Goal: Information Seeking & Learning: Learn about a topic

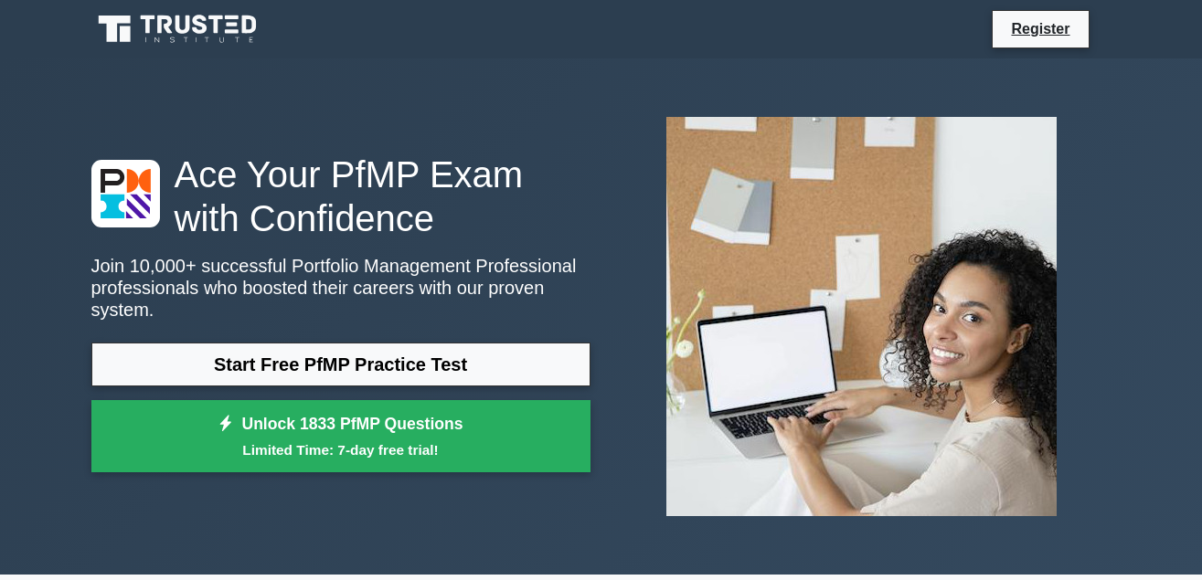
click at [356, 354] on link "Start Free PfMP Practice Test" at bounding box center [340, 365] width 499 height 44
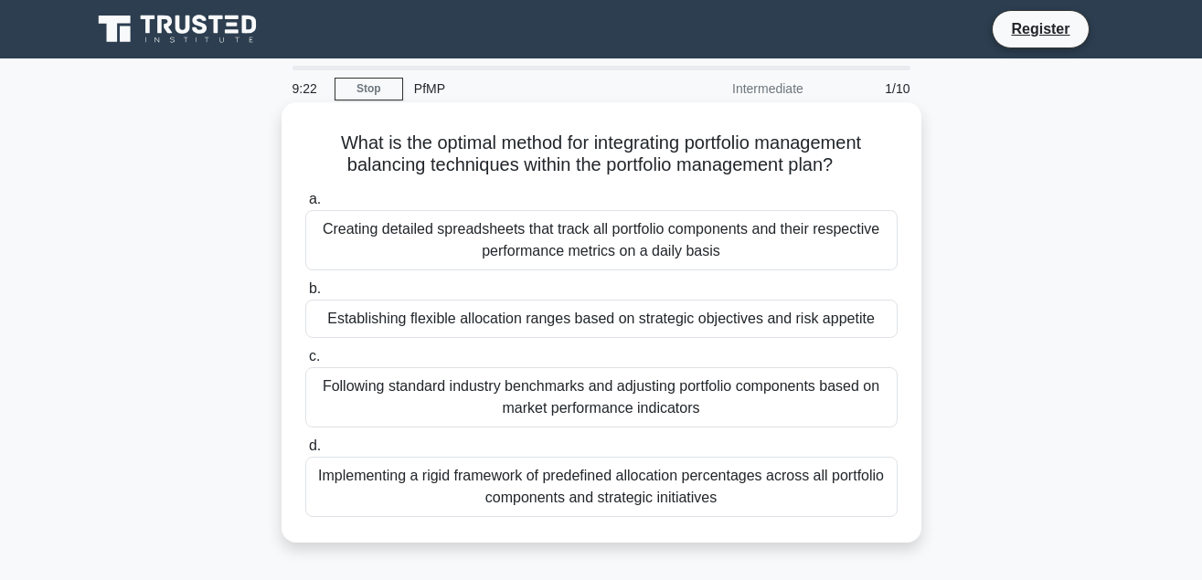
click at [355, 481] on div "Implementing a rigid framework of predefined allocation percentages across all …" at bounding box center [601, 487] width 592 height 60
click at [305, 452] on input "d. Implementing a rigid framework of predefined allocation percentages across a…" at bounding box center [305, 446] width 0 height 12
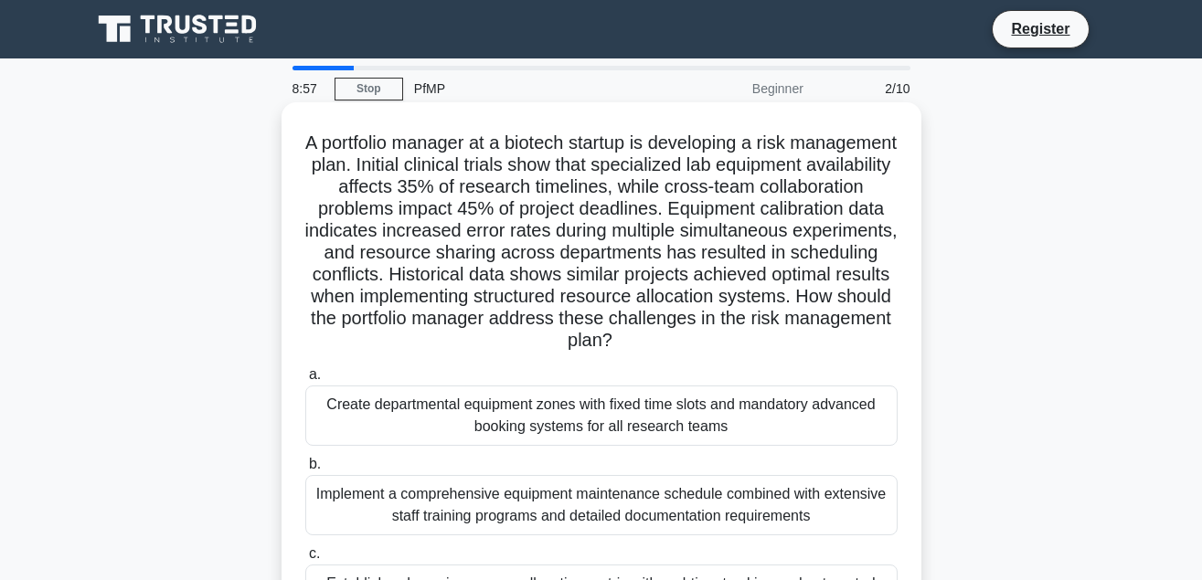
click at [342, 494] on div "Implement a comprehensive equipment maintenance schedule combined with extensiv…" at bounding box center [601, 505] width 592 height 60
click at [305, 471] on input "b. Implement a comprehensive equipment maintenance schedule combined with exten…" at bounding box center [305, 465] width 0 height 12
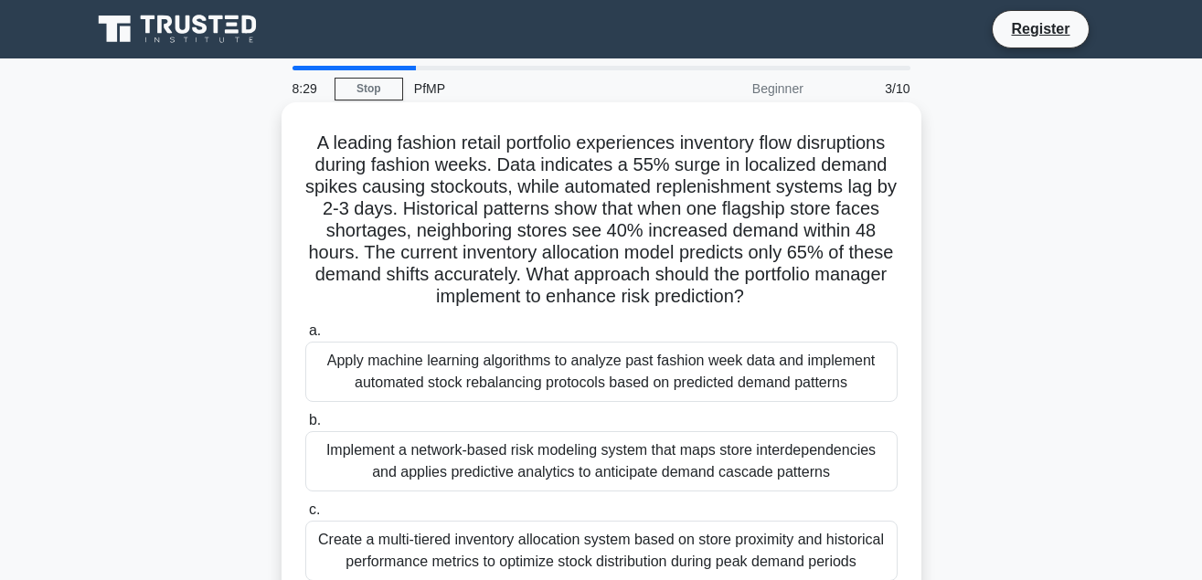
click at [456, 471] on div "Implement a network-based risk modeling system that maps store interdependencie…" at bounding box center [601, 461] width 592 height 60
click at [305, 427] on input "b. Implement a network-based risk modeling system that maps store interdependen…" at bounding box center [305, 421] width 0 height 12
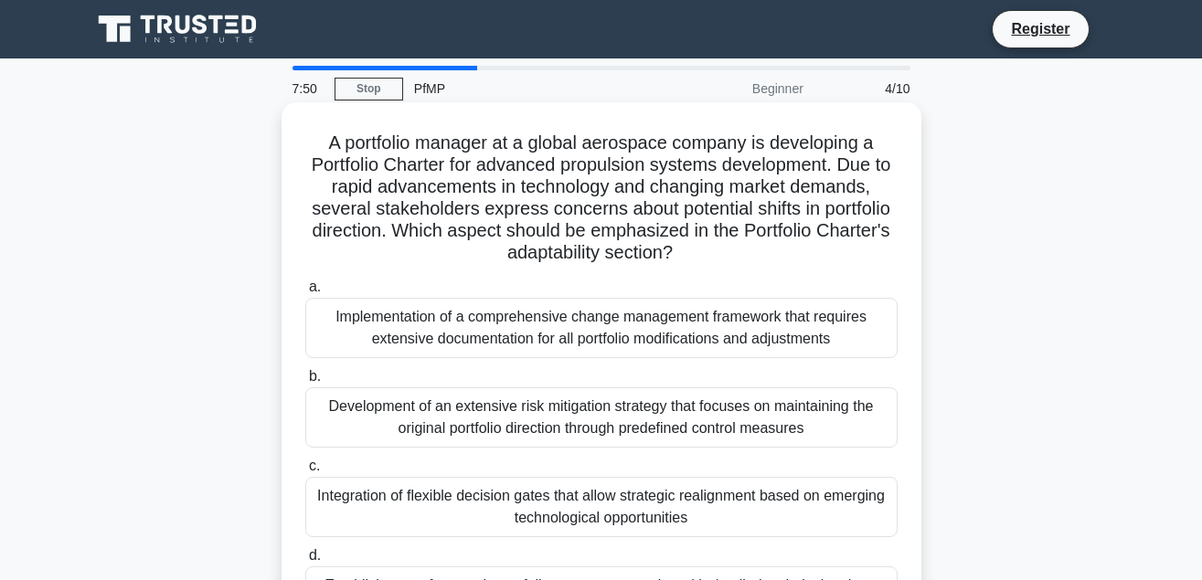
click at [528, 505] on div "Integration of flexible decision gates that allow strategic realignment based o…" at bounding box center [601, 507] width 592 height 60
click at [305, 472] on input "c. Integration of flexible decision gates that allow strategic realignment base…" at bounding box center [305, 467] width 0 height 12
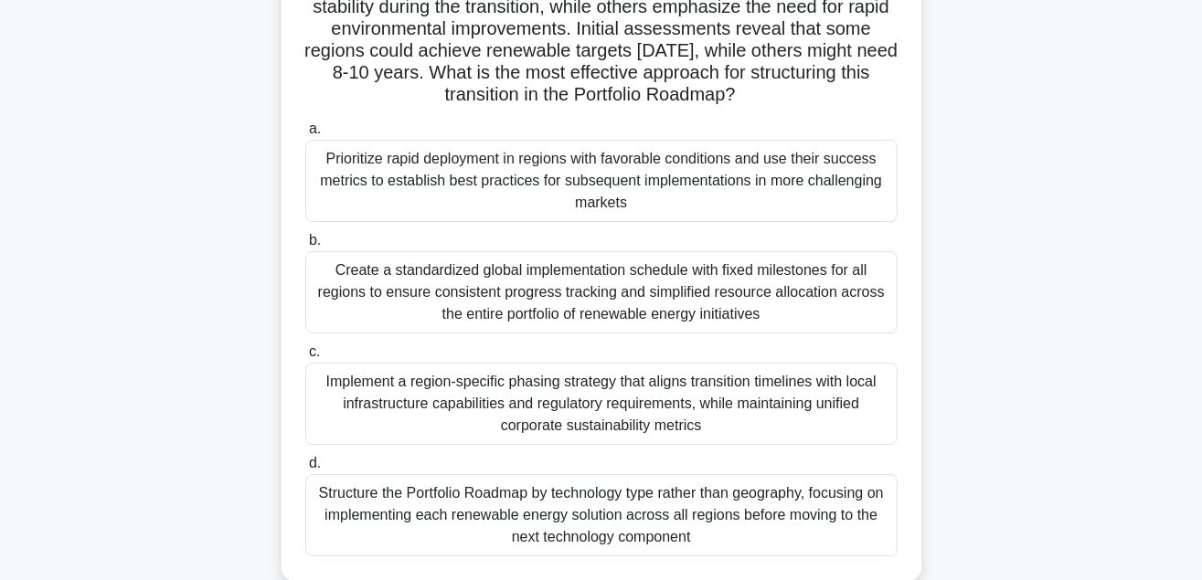
scroll to position [407, 0]
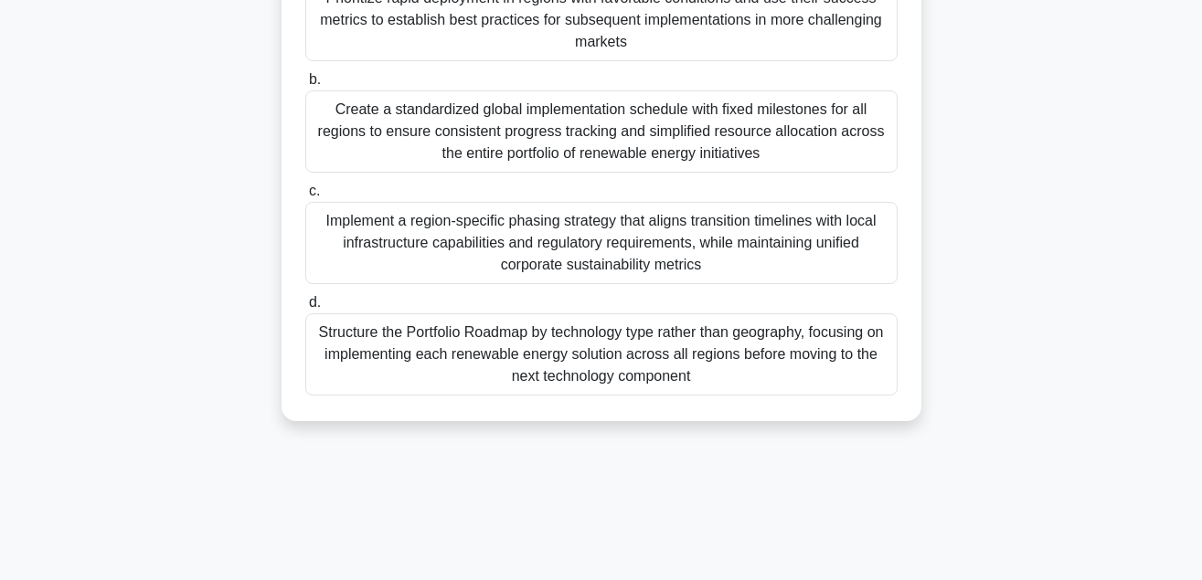
click at [659, 240] on div "Implement a region-specific phasing strategy that aligns transition timelines w…" at bounding box center [601, 243] width 592 height 82
click at [305, 197] on input "c. Implement a region-specific phasing strategy that aligns transition timeline…" at bounding box center [305, 192] width 0 height 12
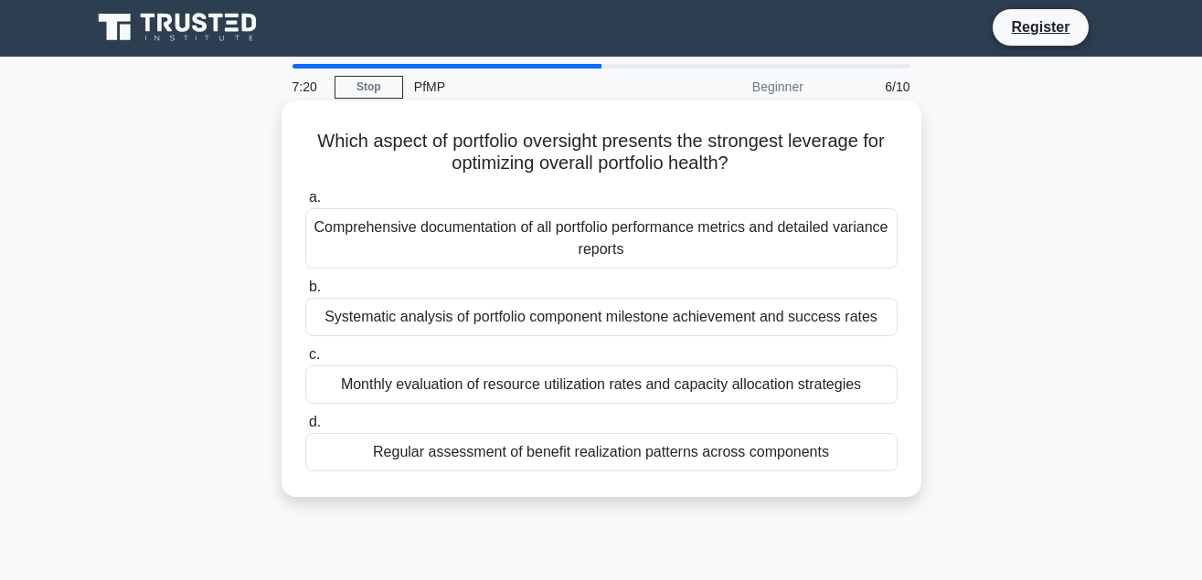
scroll to position [0, 0]
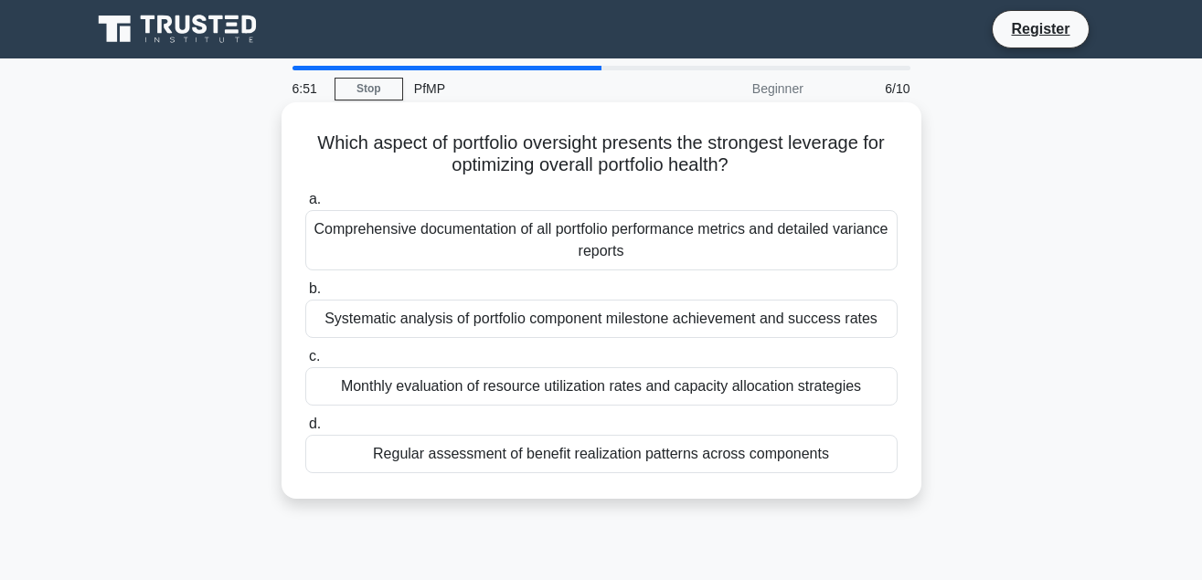
click at [454, 381] on div "Monthly evaluation of resource utilization rates and capacity allocation strate…" at bounding box center [601, 386] width 592 height 38
click at [305, 363] on input "c. Monthly evaluation of resource utilization rates and capacity allocation str…" at bounding box center [305, 357] width 0 height 12
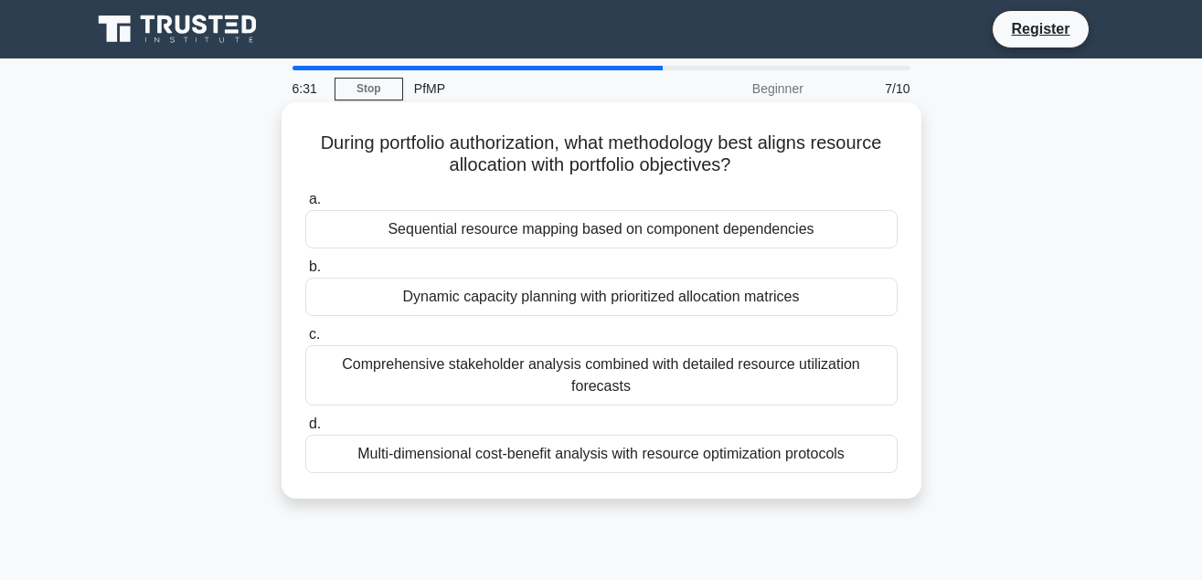
click at [384, 461] on div "Multi-dimensional cost-benefit analysis with resource optimization protocols" at bounding box center [601, 454] width 592 height 38
click at [305, 430] on input "d. Multi-dimensional cost-benefit analysis with resource optimization protocols" at bounding box center [305, 425] width 0 height 12
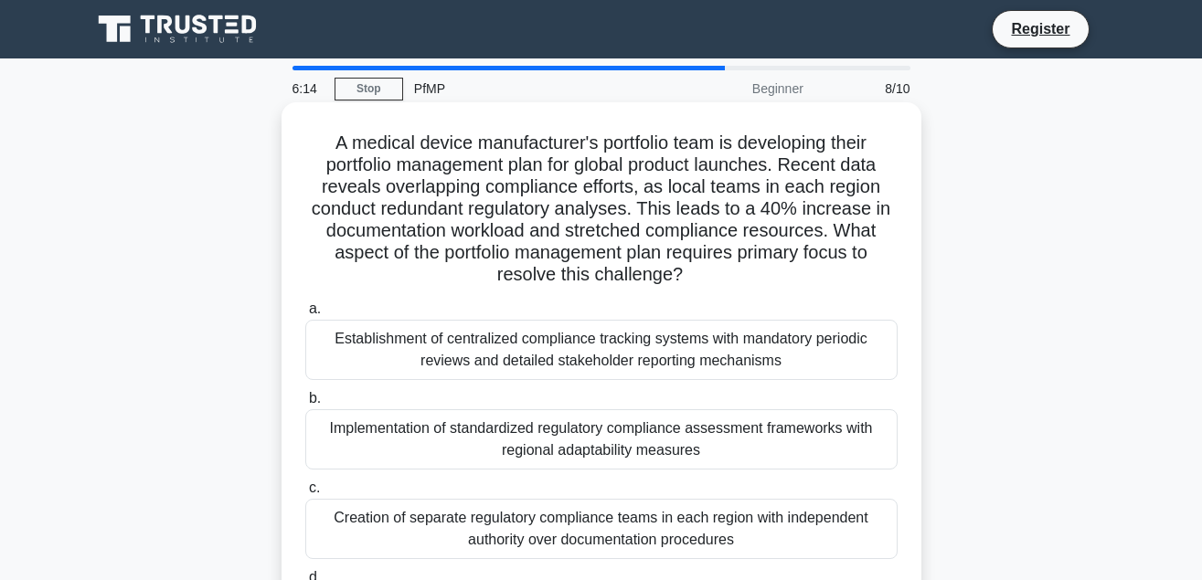
click at [438, 428] on div "Implementation of standardized regulatory compliance assessment frameworks with…" at bounding box center [601, 439] width 592 height 60
click at [305, 405] on input "b. Implementation of standardized regulatory compliance assessment frameworks w…" at bounding box center [305, 399] width 0 height 12
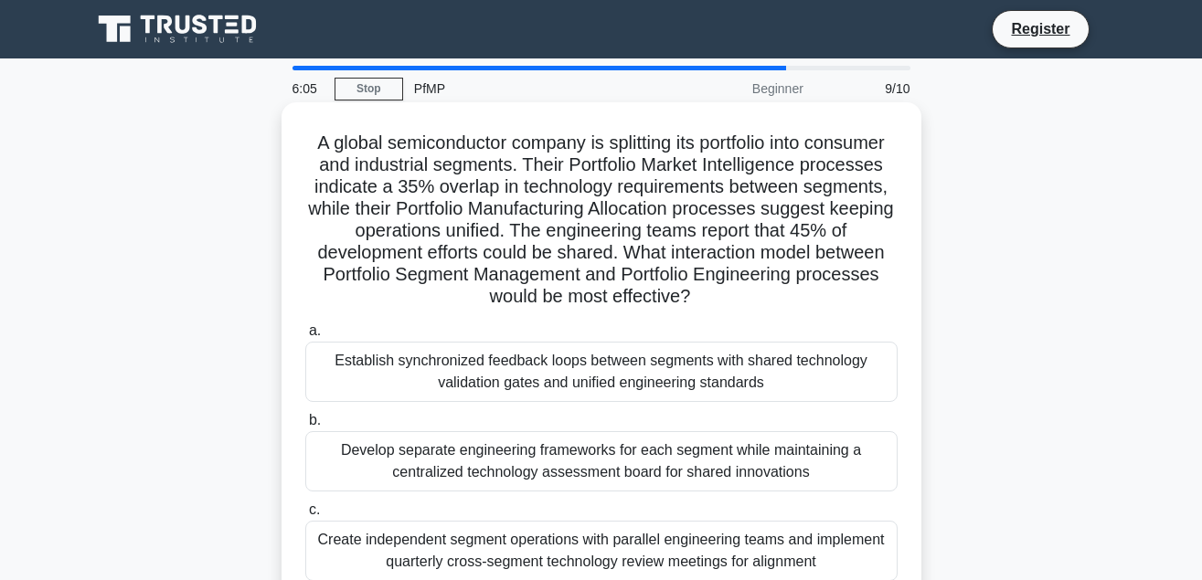
click at [458, 382] on div "Establish synchronized feedback loops between segments with shared technology v…" at bounding box center [601, 372] width 592 height 60
click at [305, 337] on input "a. Establish synchronized feedback loops between segments with shared technolog…" at bounding box center [305, 331] width 0 height 12
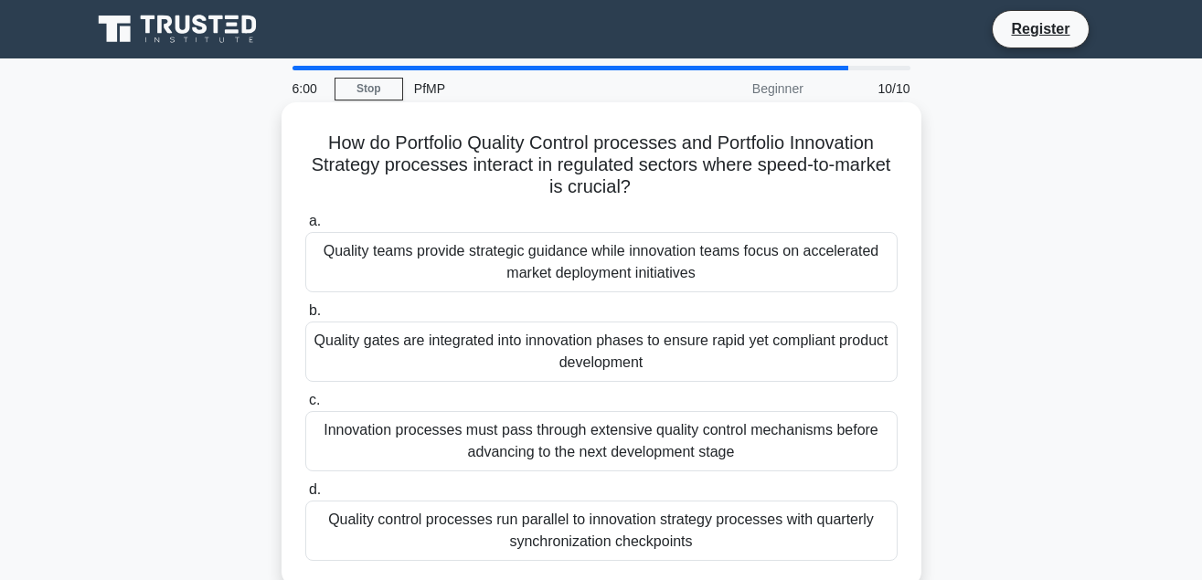
click at [505, 470] on div "Innovation processes must pass through extensive quality control mechanisms bef…" at bounding box center [601, 441] width 592 height 60
click at [305, 407] on input "c. Innovation processes must pass through extensive quality control mechanisms …" at bounding box center [305, 401] width 0 height 12
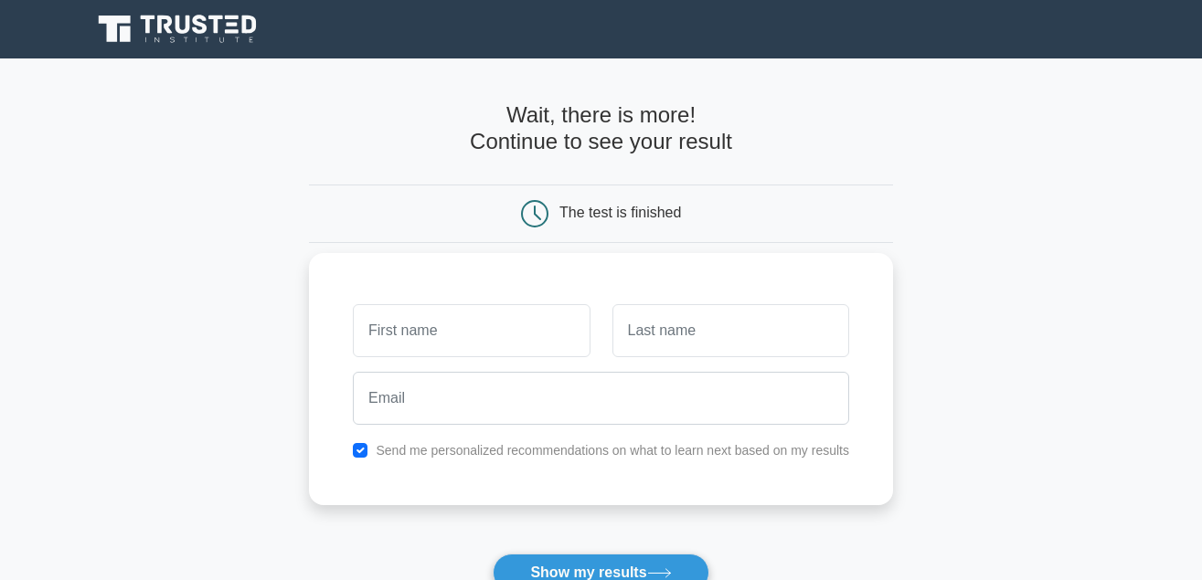
click at [377, 337] on input "text" at bounding box center [471, 330] width 237 height 53
type input "MARIA"
click at [623, 343] on input "text" at bounding box center [730, 330] width 237 height 53
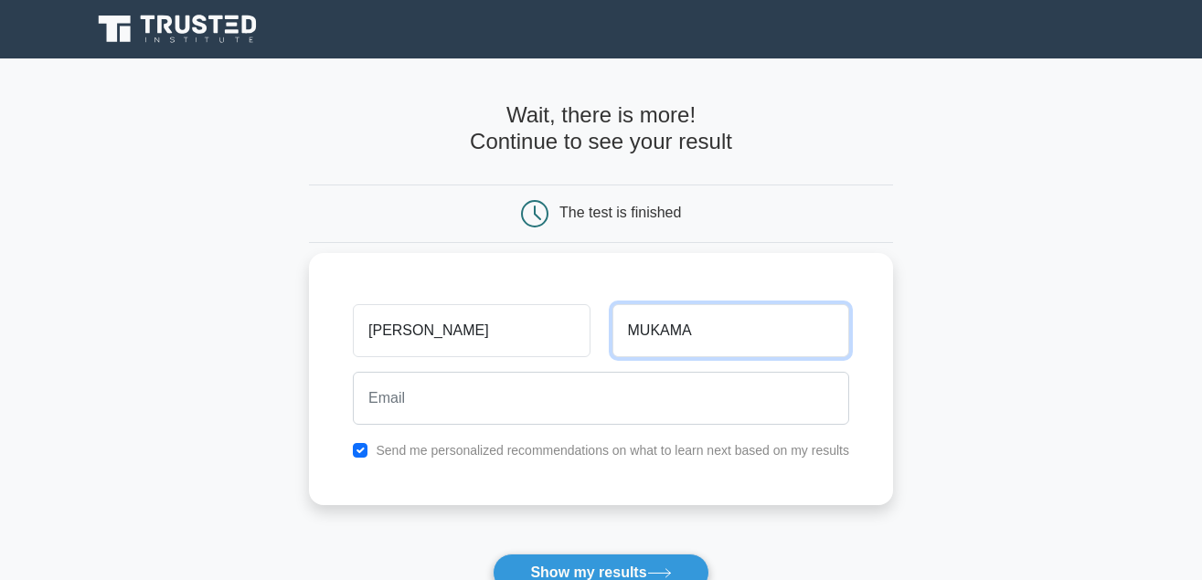
type input "MUKAMA"
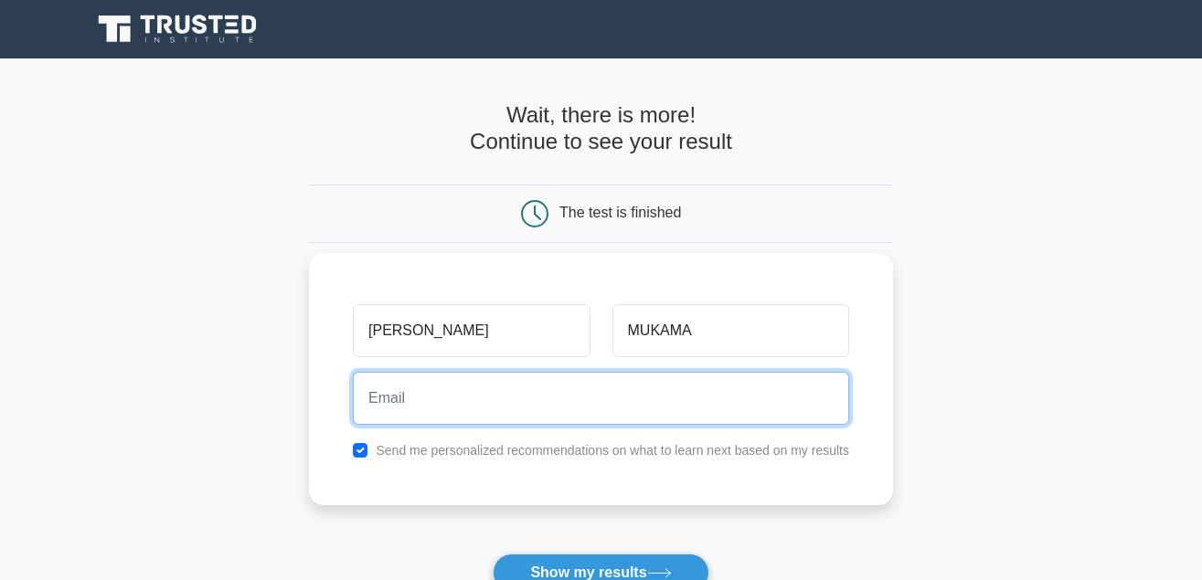
click at [375, 398] on input "email" at bounding box center [601, 398] width 496 height 53
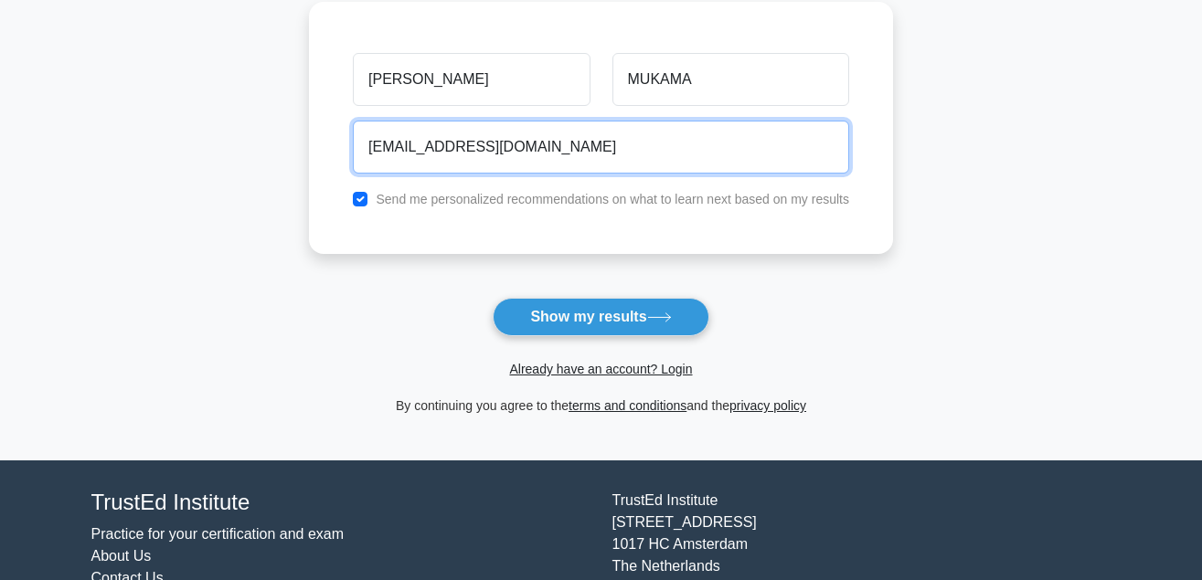
scroll to position [339, 0]
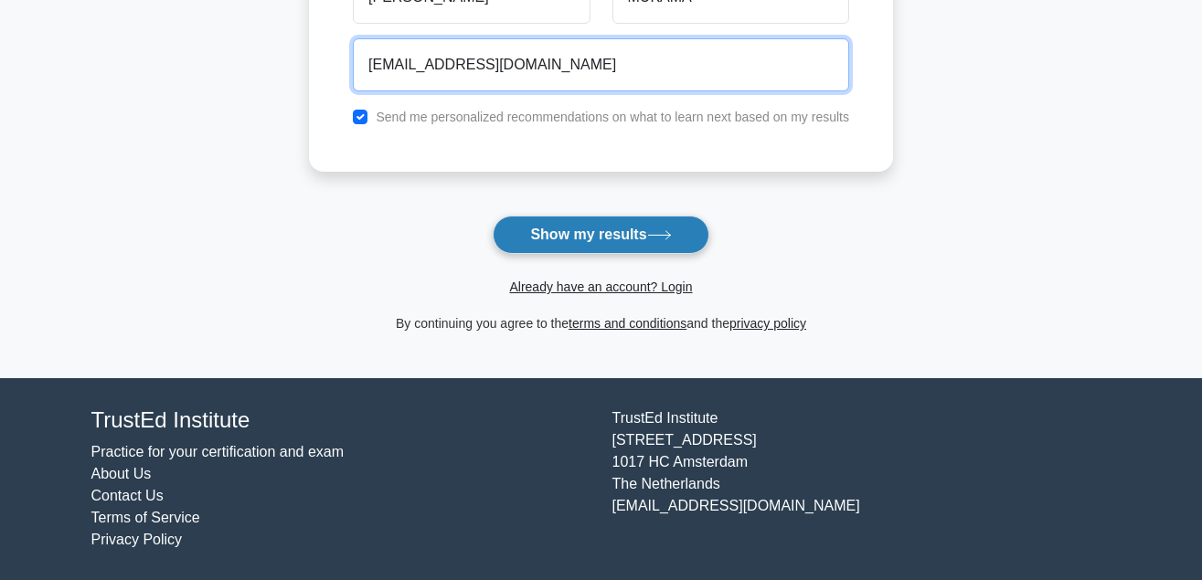
type input "mukamamaria8@gmail.com"
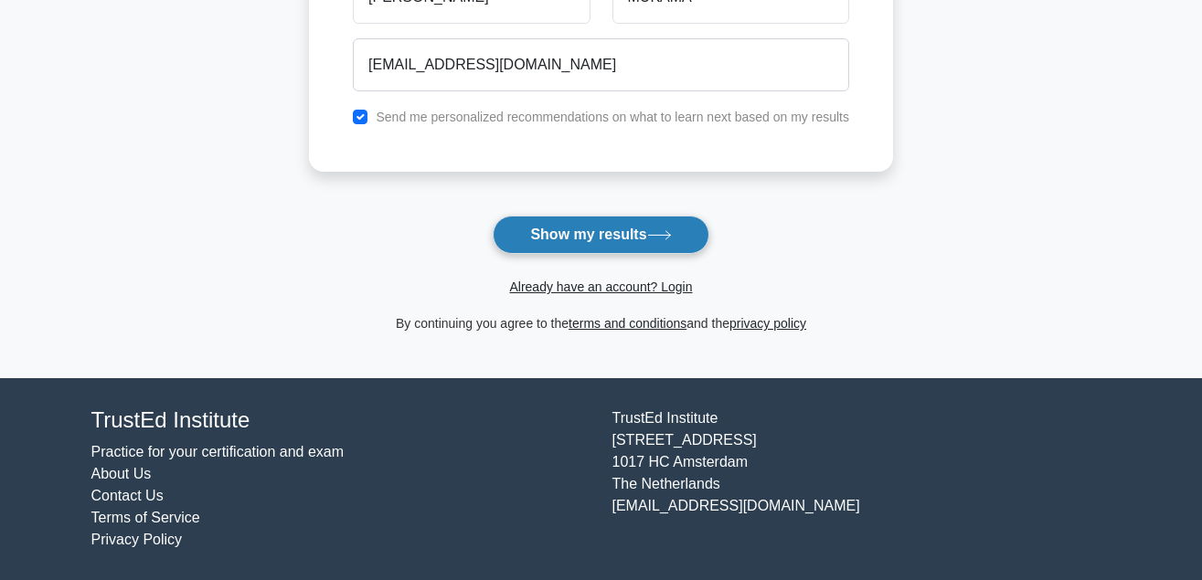
click at [575, 240] on button "Show my results" at bounding box center [601, 235] width 216 height 38
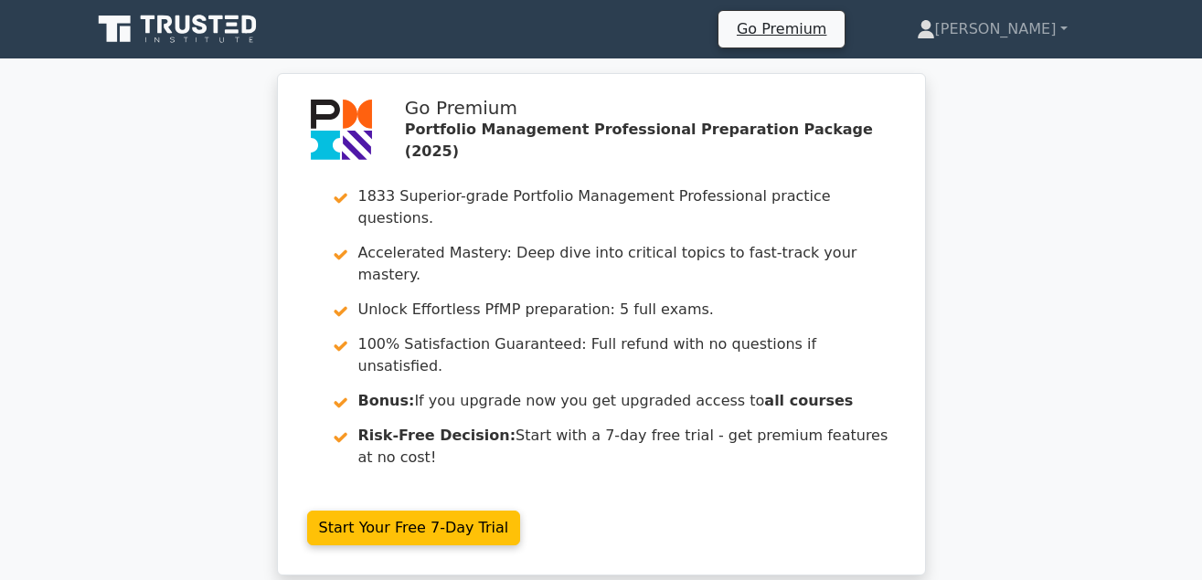
scroll to position [549, 0]
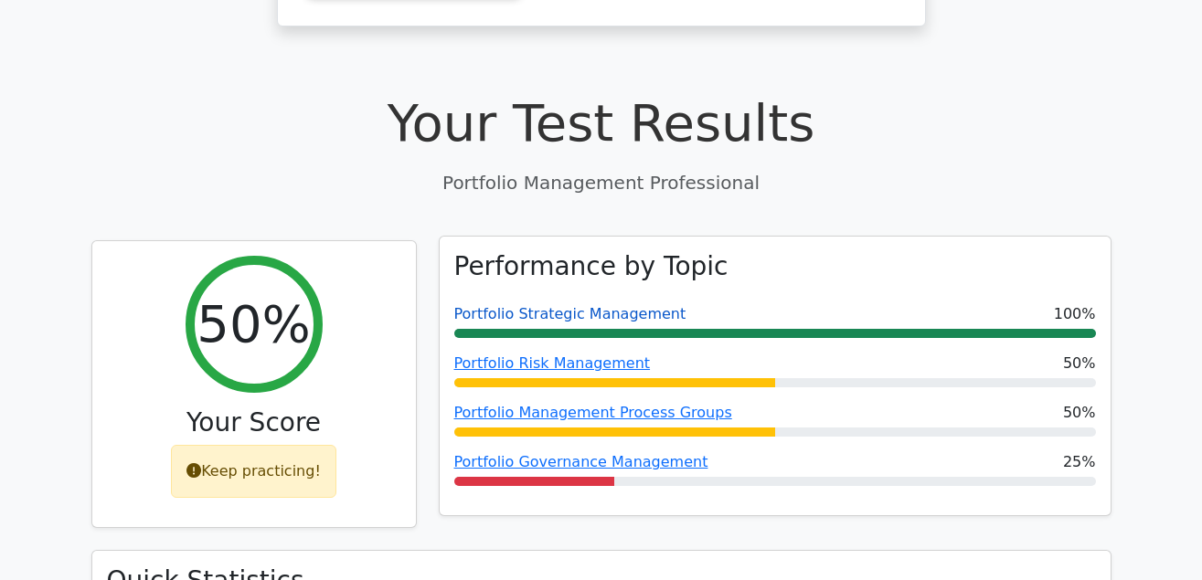
click at [493, 305] on link "Portfolio Strategic Management" at bounding box center [570, 313] width 232 height 17
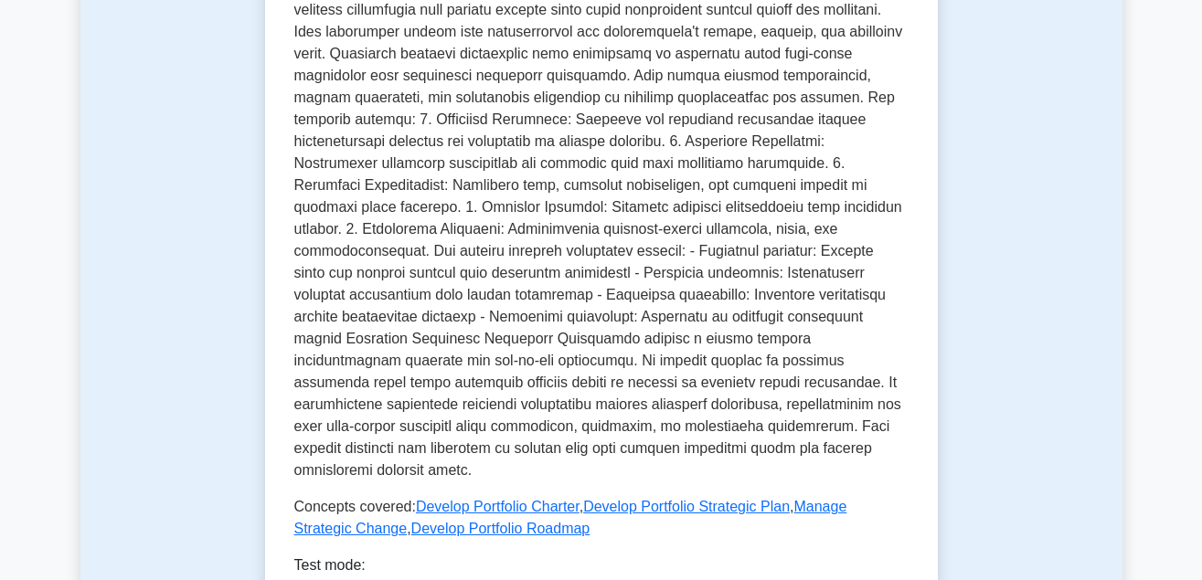
scroll to position [1098, 0]
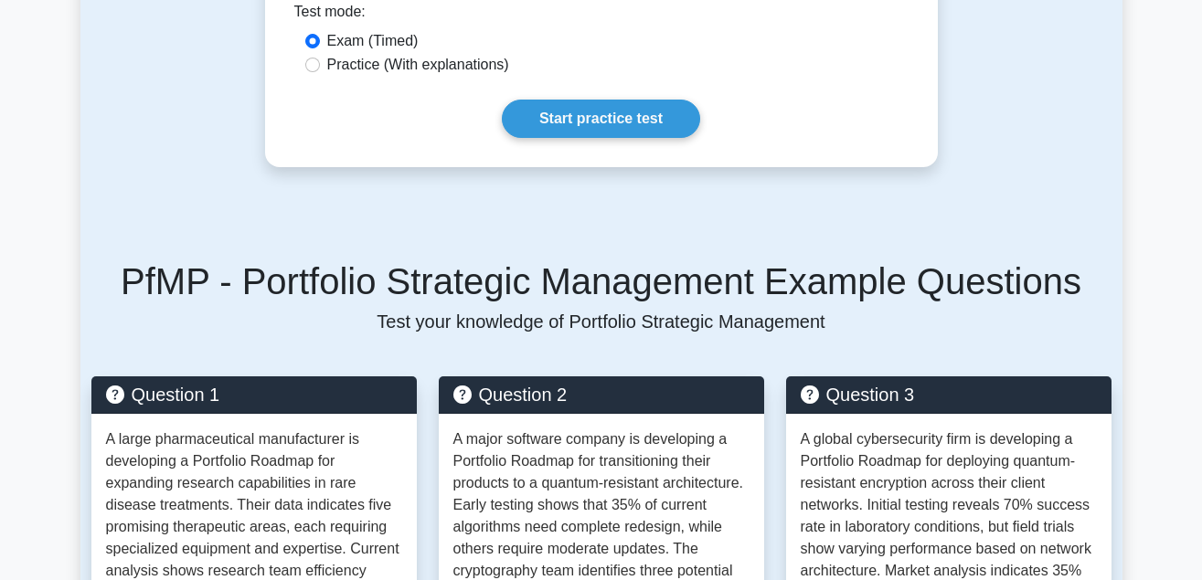
click at [303, 54] on div "Practice (With explanations)" at bounding box center [601, 66] width 614 height 24
click at [312, 58] on input "Practice (With explanations)" at bounding box center [312, 65] width 15 height 15
radio input "true"
click at [313, 34] on input "Exam (Timed)" at bounding box center [312, 41] width 15 height 15
radio input "true"
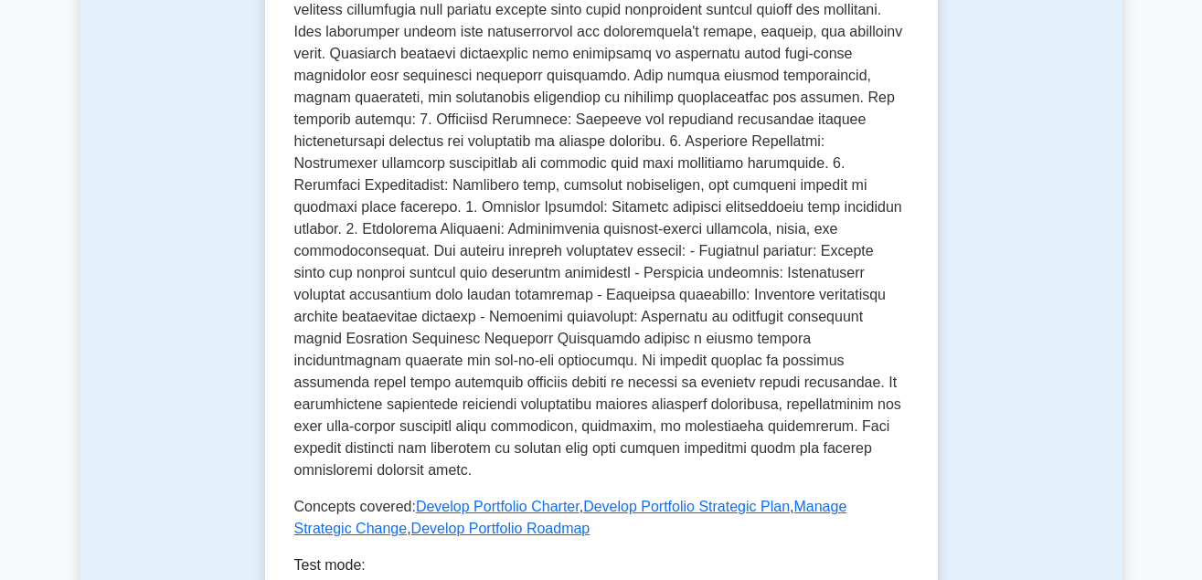
scroll to position [0, 0]
